Goal: Task Accomplishment & Management: Manage account settings

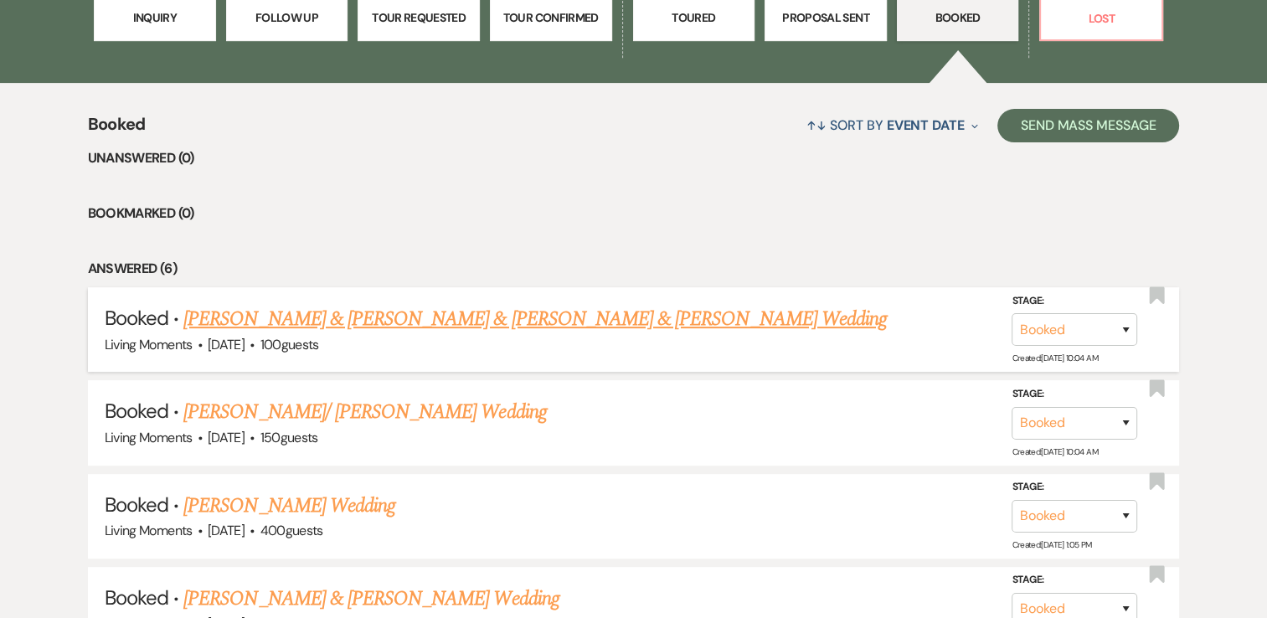
click at [573, 312] on link "[PERSON_NAME] & [PERSON_NAME] & [PERSON_NAME] & [PERSON_NAME] Wedding" at bounding box center [534, 319] width 703 height 30
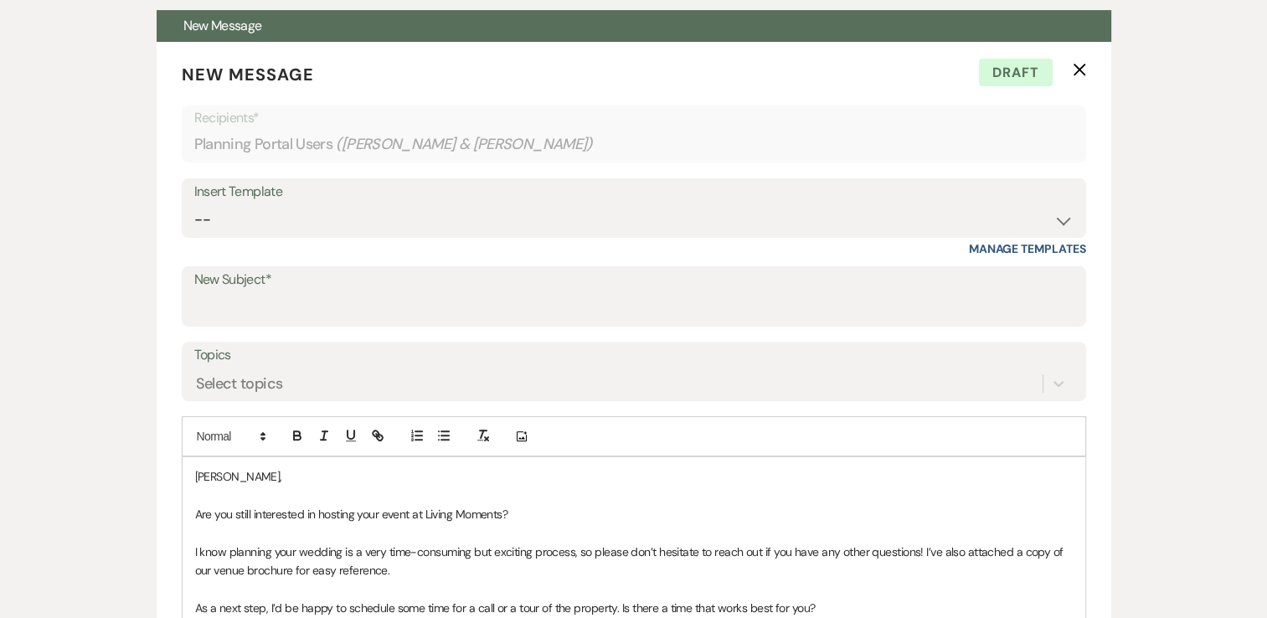
scroll to position [485, 0]
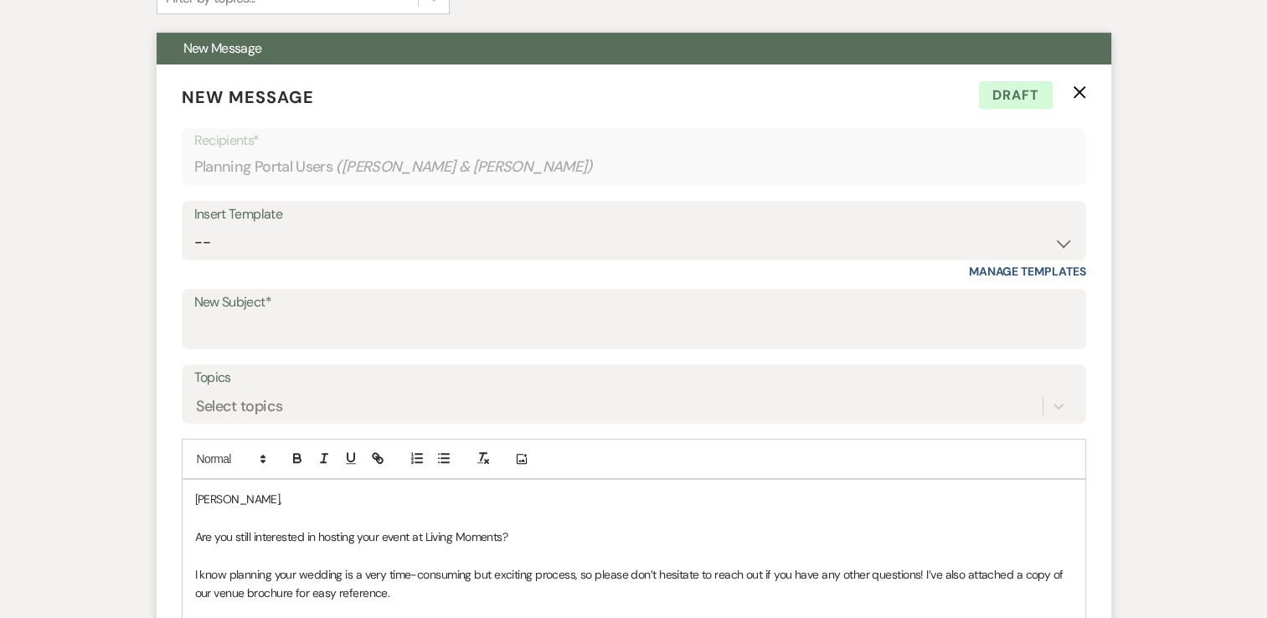
click at [1074, 97] on icon "X" at bounding box center [1079, 91] width 13 height 13
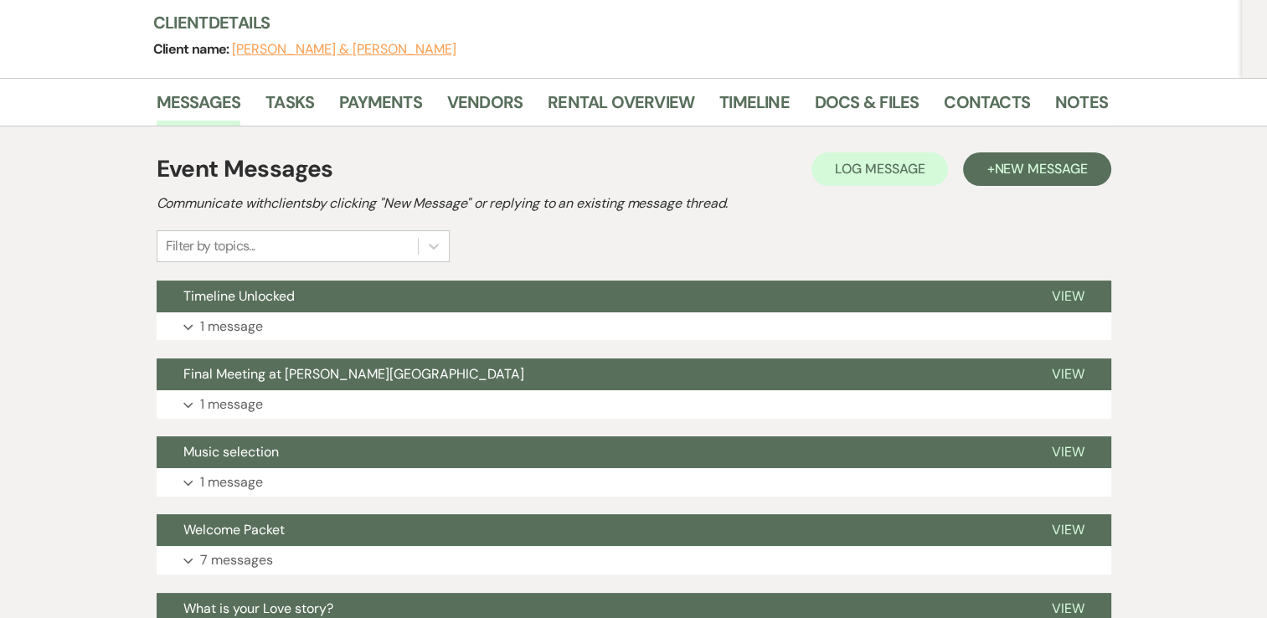
scroll to position [167, 0]
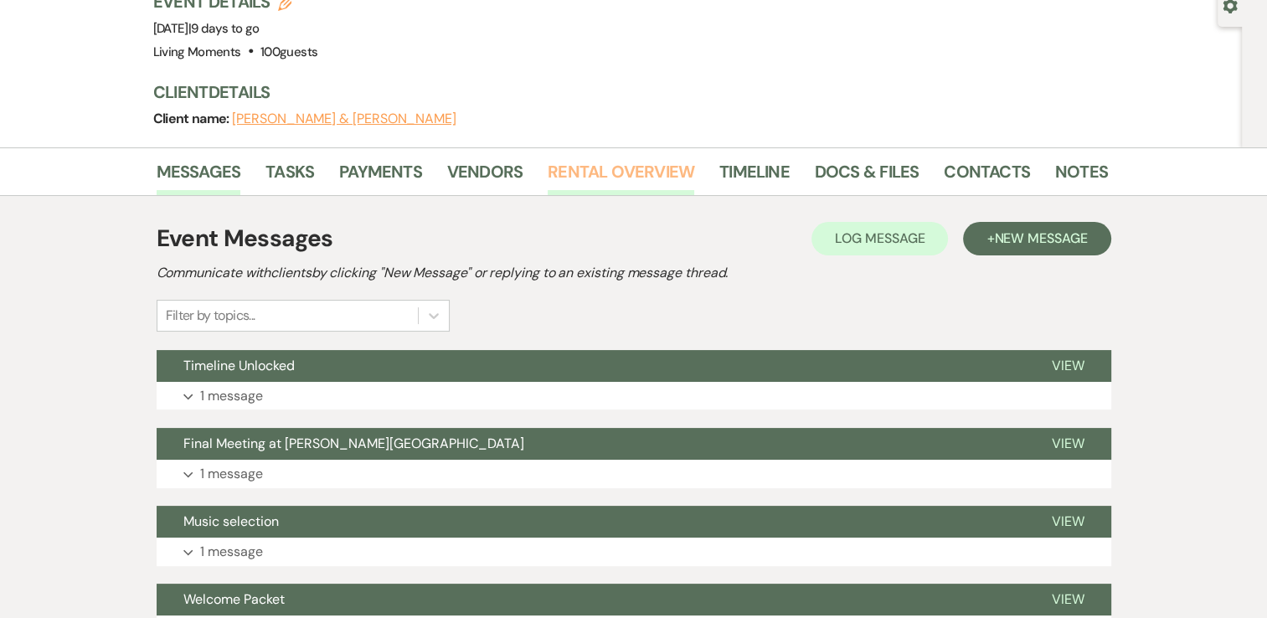
click at [577, 176] on link "Rental Overview" at bounding box center [621, 176] width 147 height 37
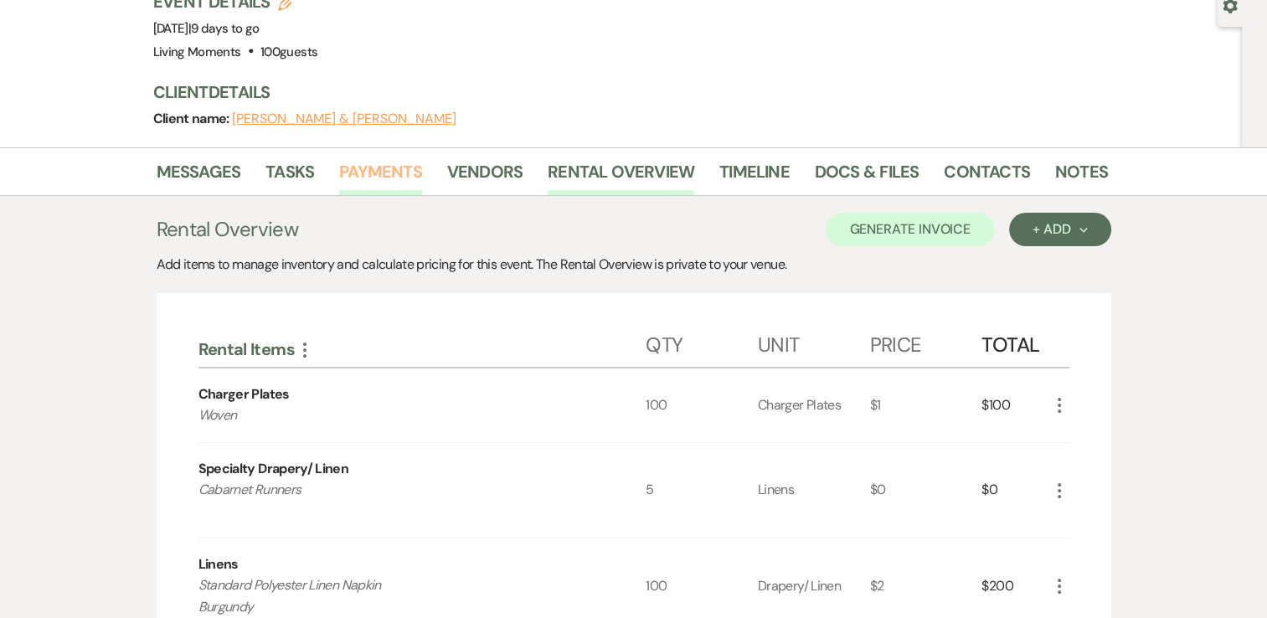
click at [395, 174] on link "Payments" at bounding box center [380, 176] width 83 height 37
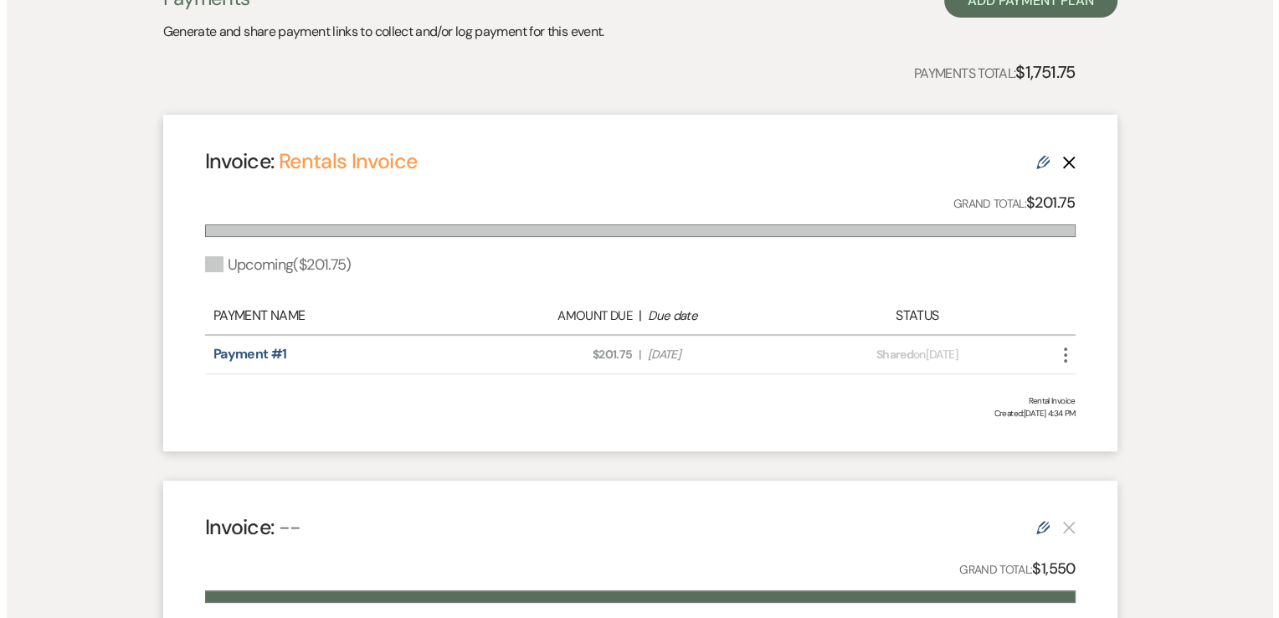
scroll to position [429, 0]
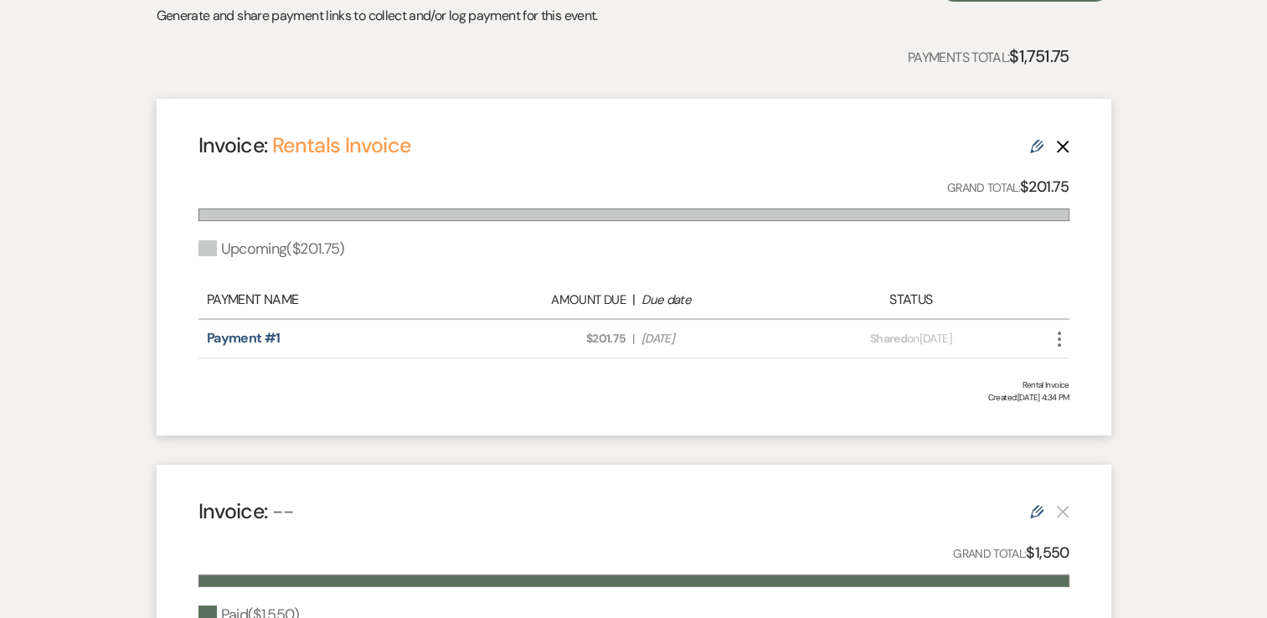
click at [1058, 338] on use "button" at bounding box center [1059, 339] width 3 height 15
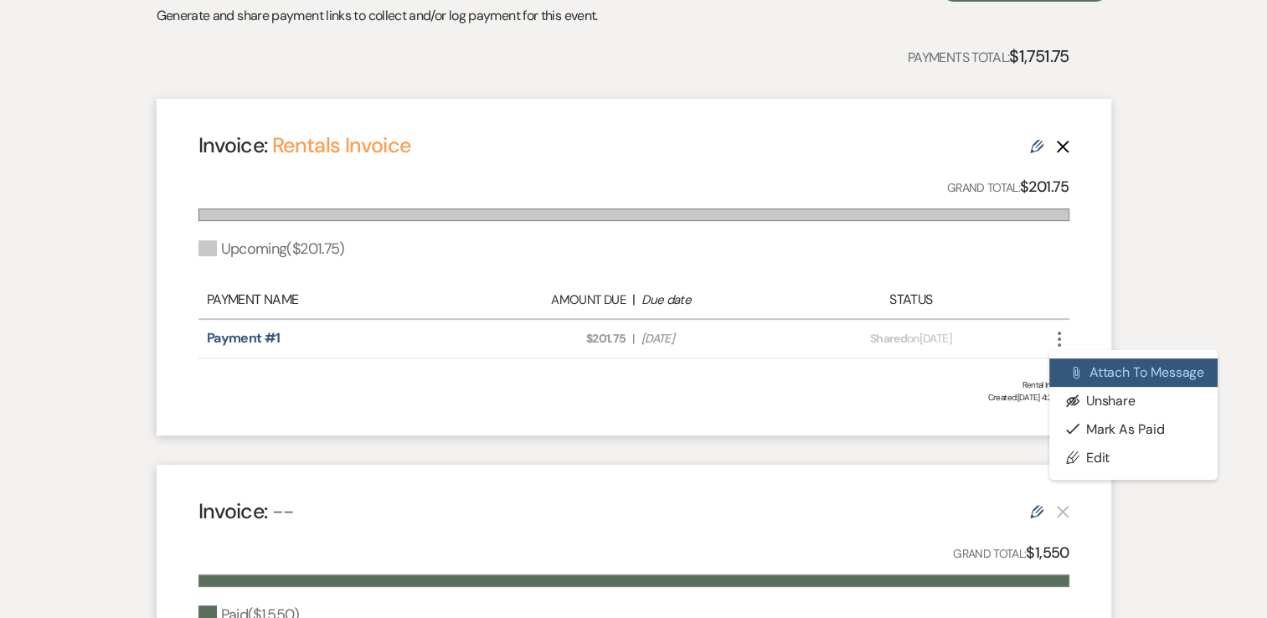
click at [1081, 371] on icon "Attach File" at bounding box center [1075, 372] width 13 height 13
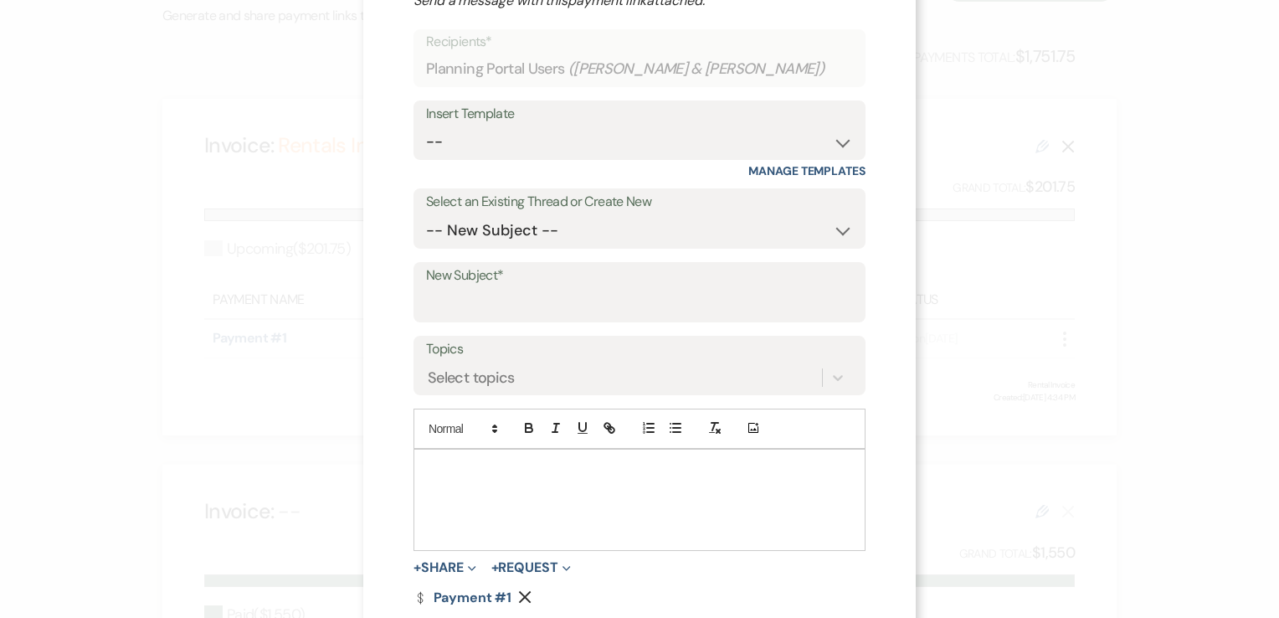
scroll to position [96, 0]
click at [612, 226] on select "-- New Subject -- Timeline Unlocked Final Meeting at [PERSON_NAME][GEOGRAPHIC_D…" at bounding box center [639, 229] width 427 height 33
click at [938, 301] on div "X Attach to Message Send a message with this payment link attached. Recipients*…" at bounding box center [639, 309] width 1279 height 618
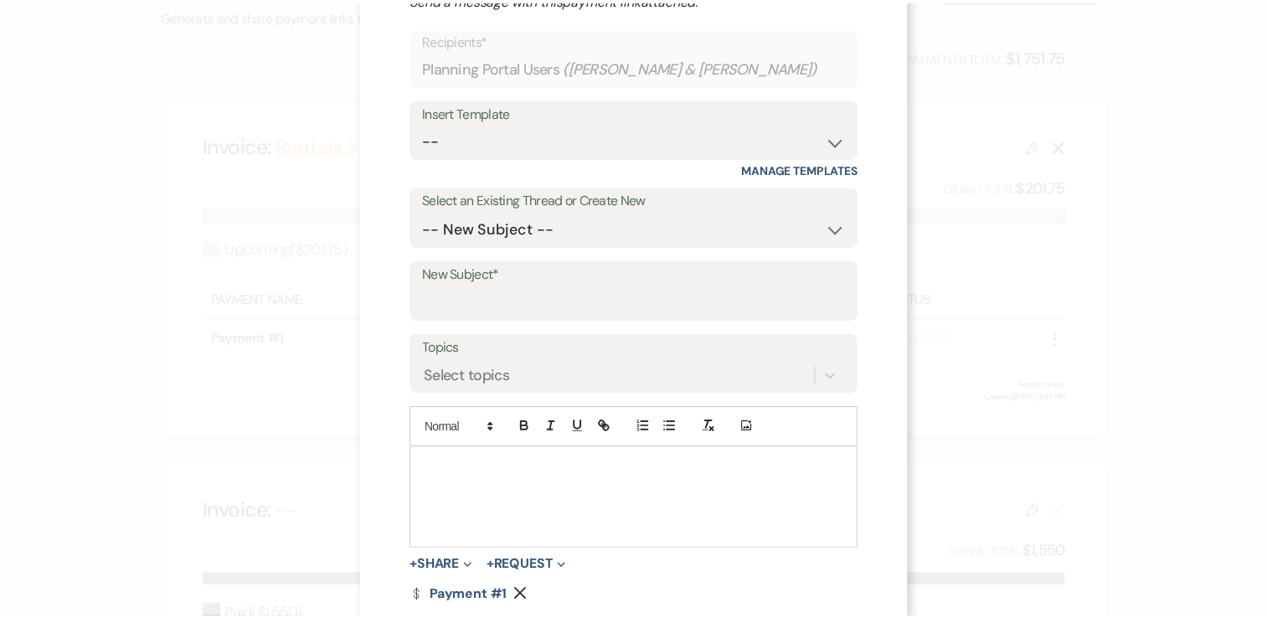
scroll to position [0, 0]
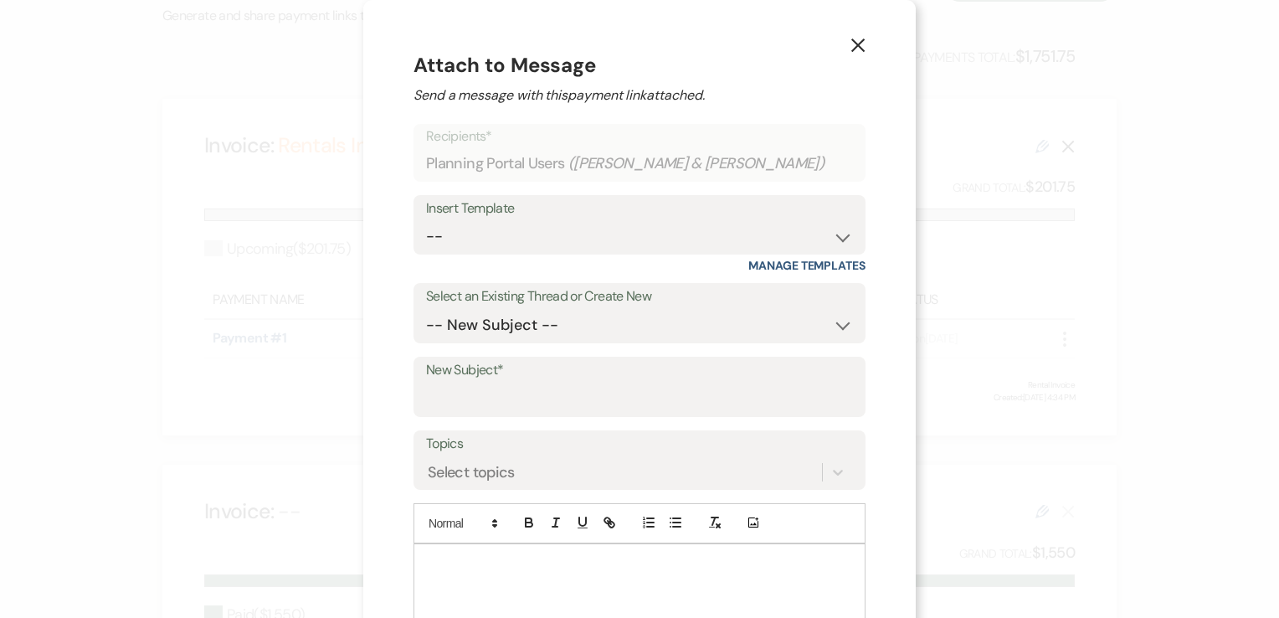
click at [855, 52] on icon "X" at bounding box center [858, 45] width 15 height 15
